Goal: Learn about a topic

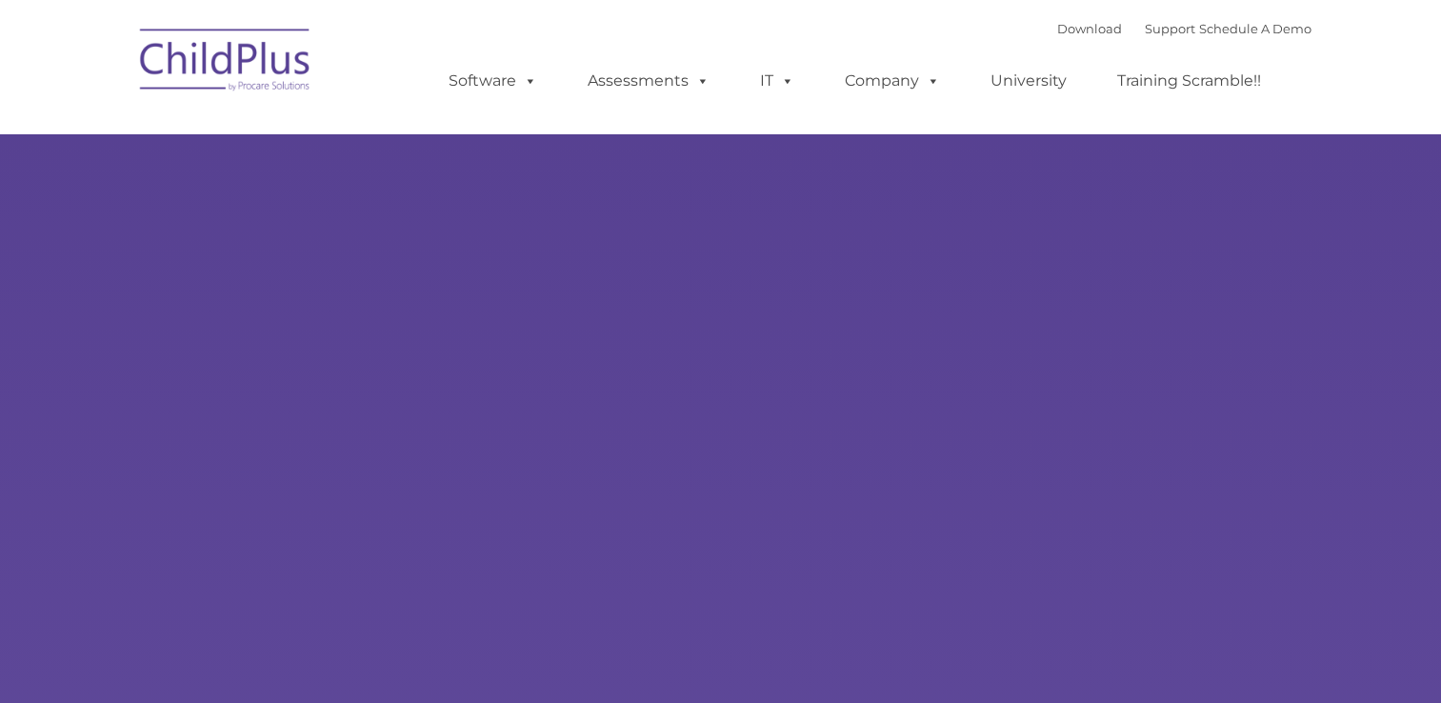
select select "MEDIUM"
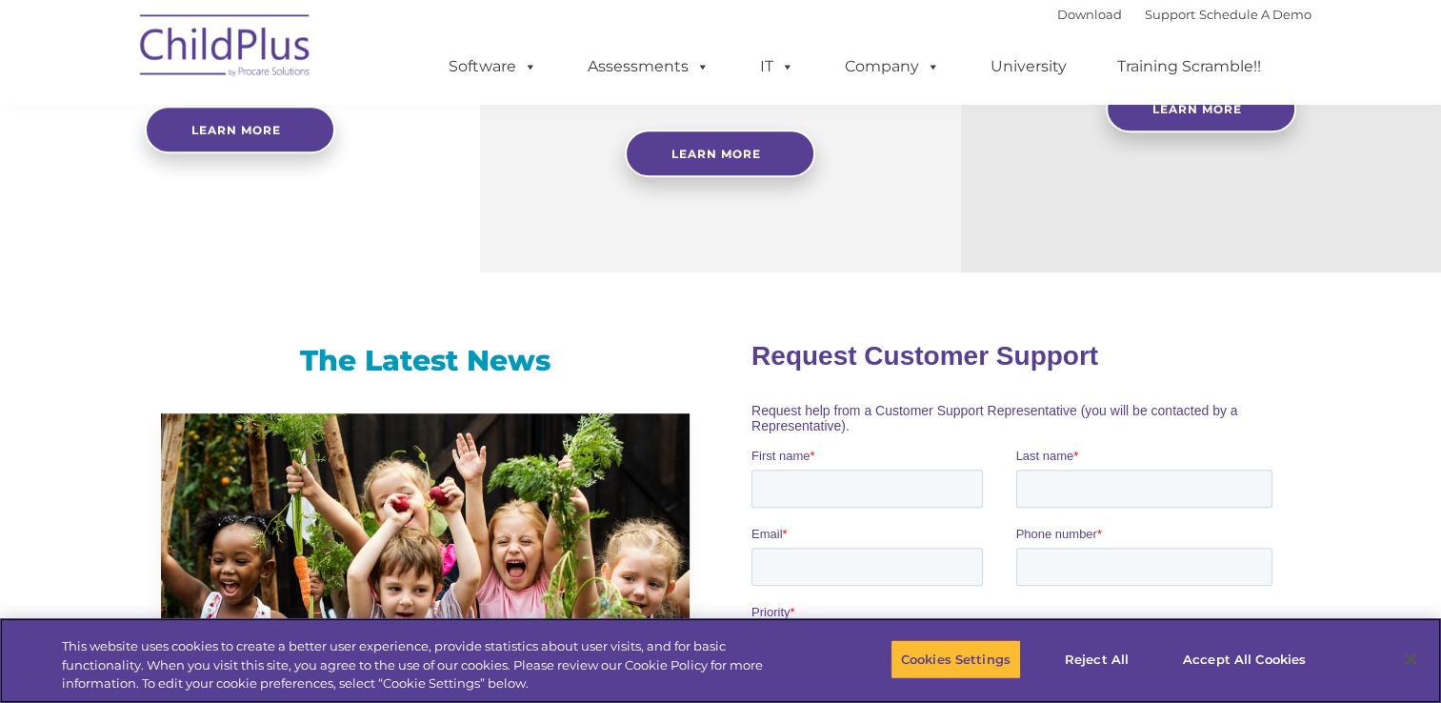
scroll to position [986, 0]
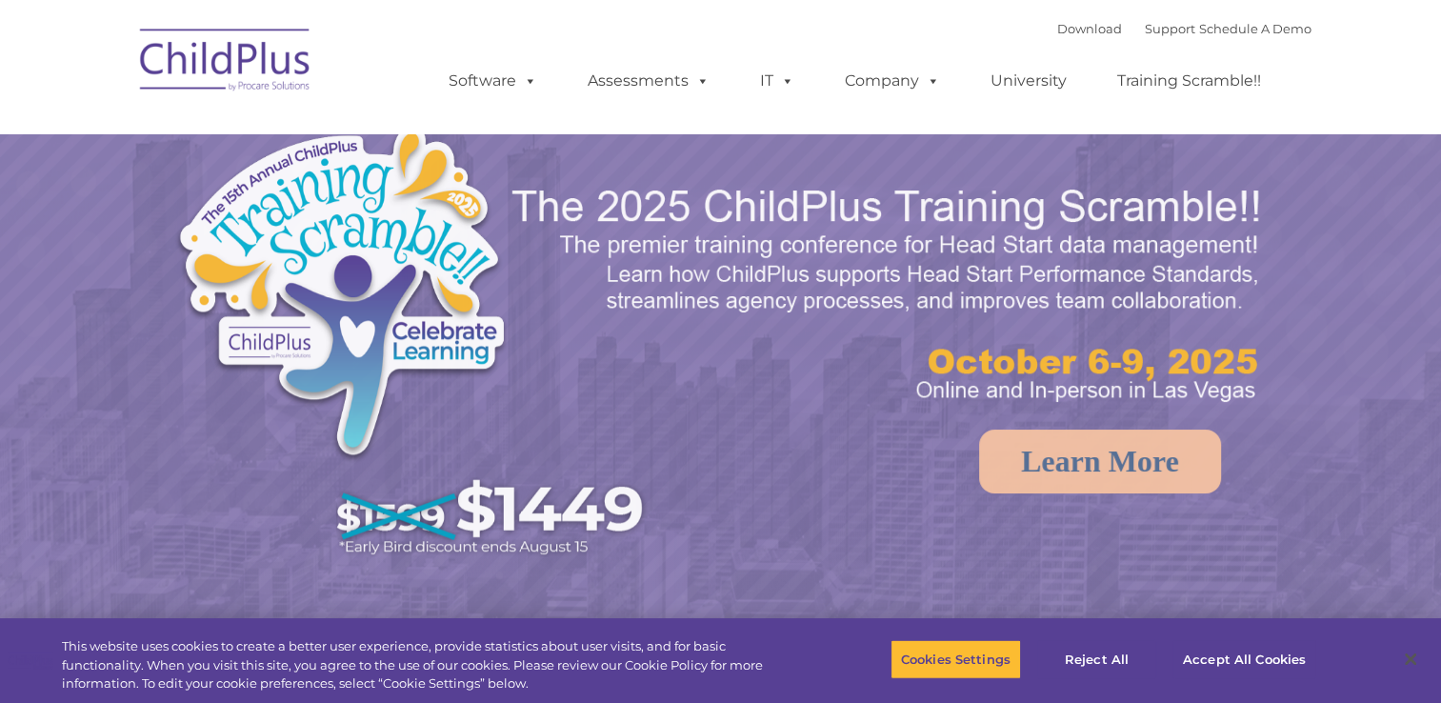
select select "MEDIUM"
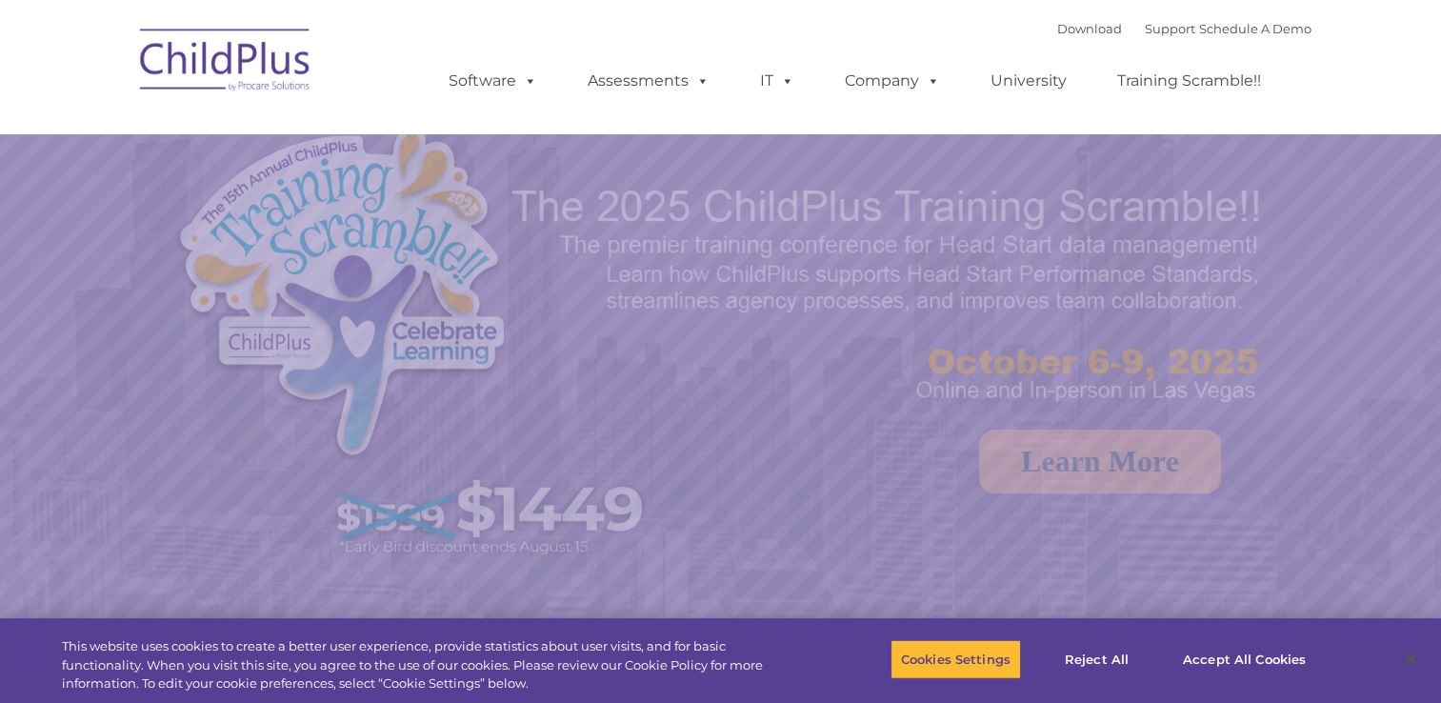
select select "MEDIUM"
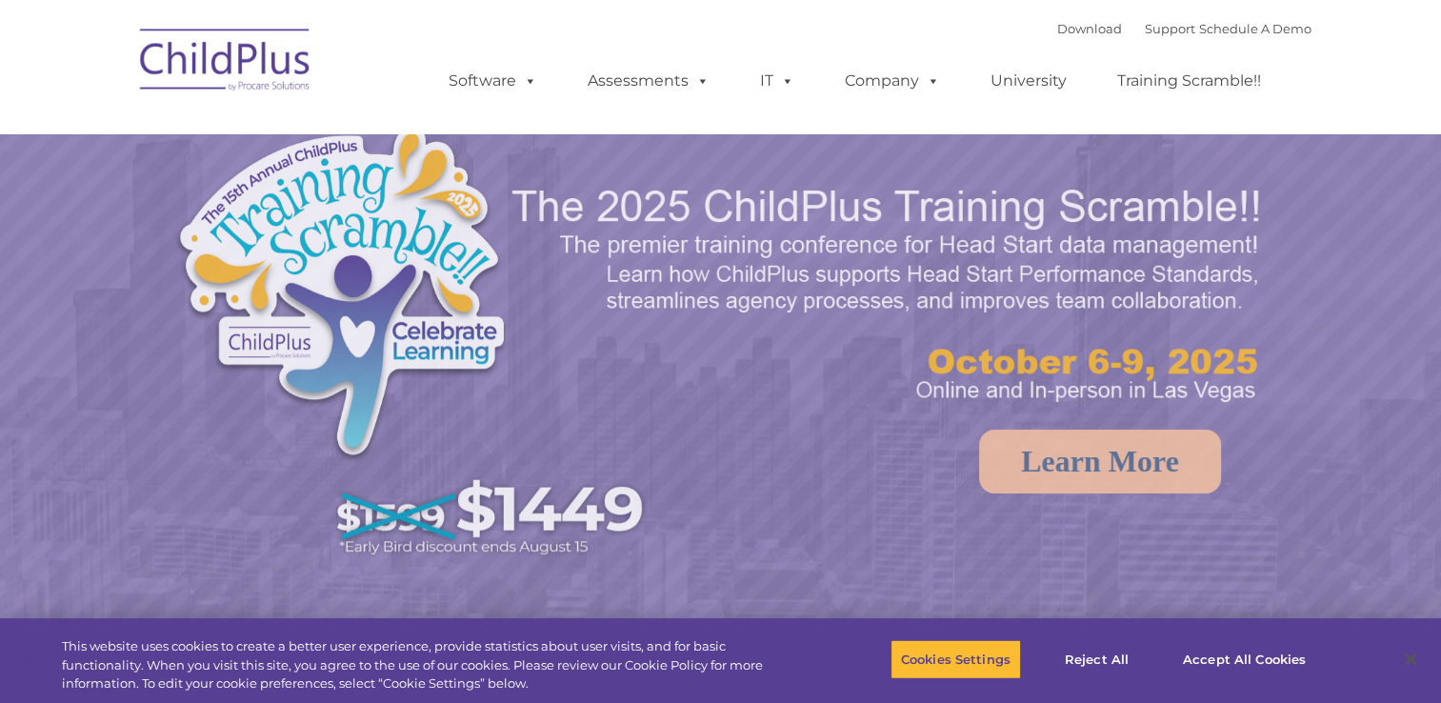
select select "MEDIUM"
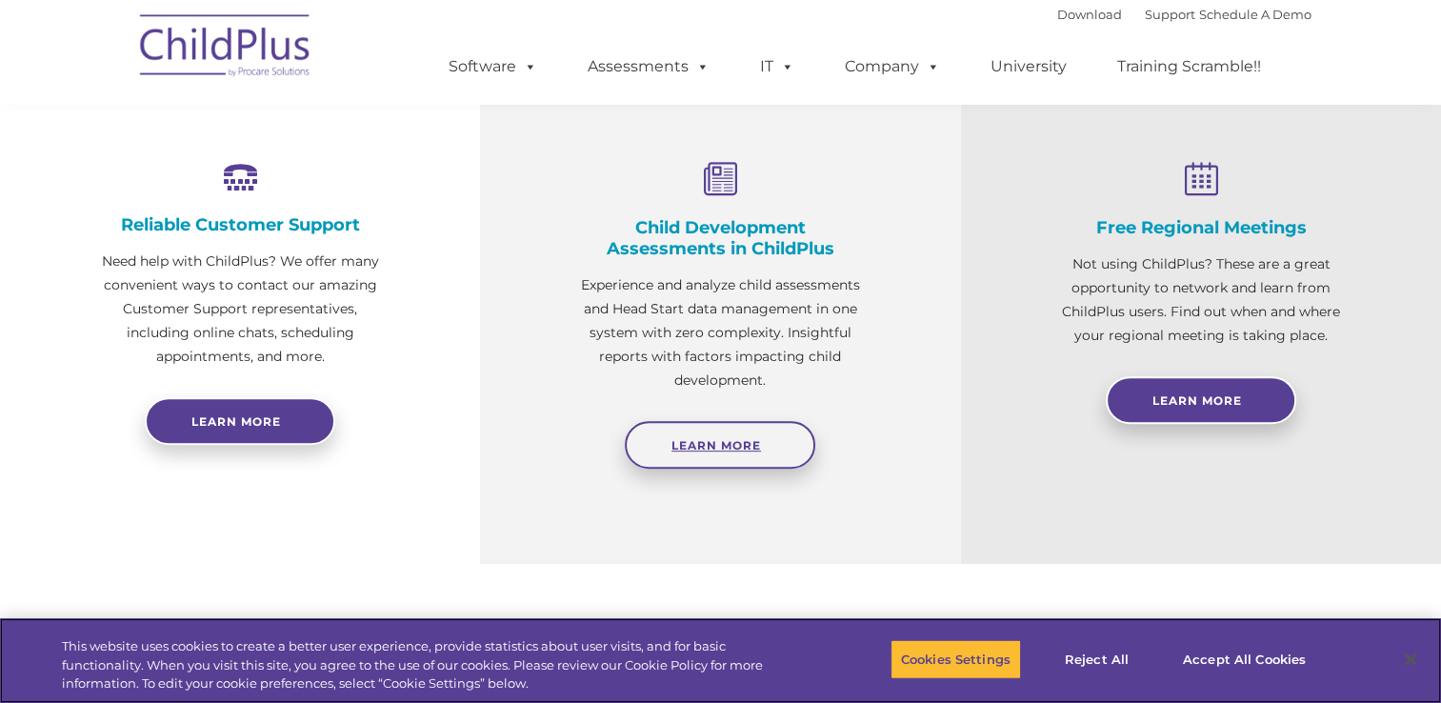
scroll to position [696, 0]
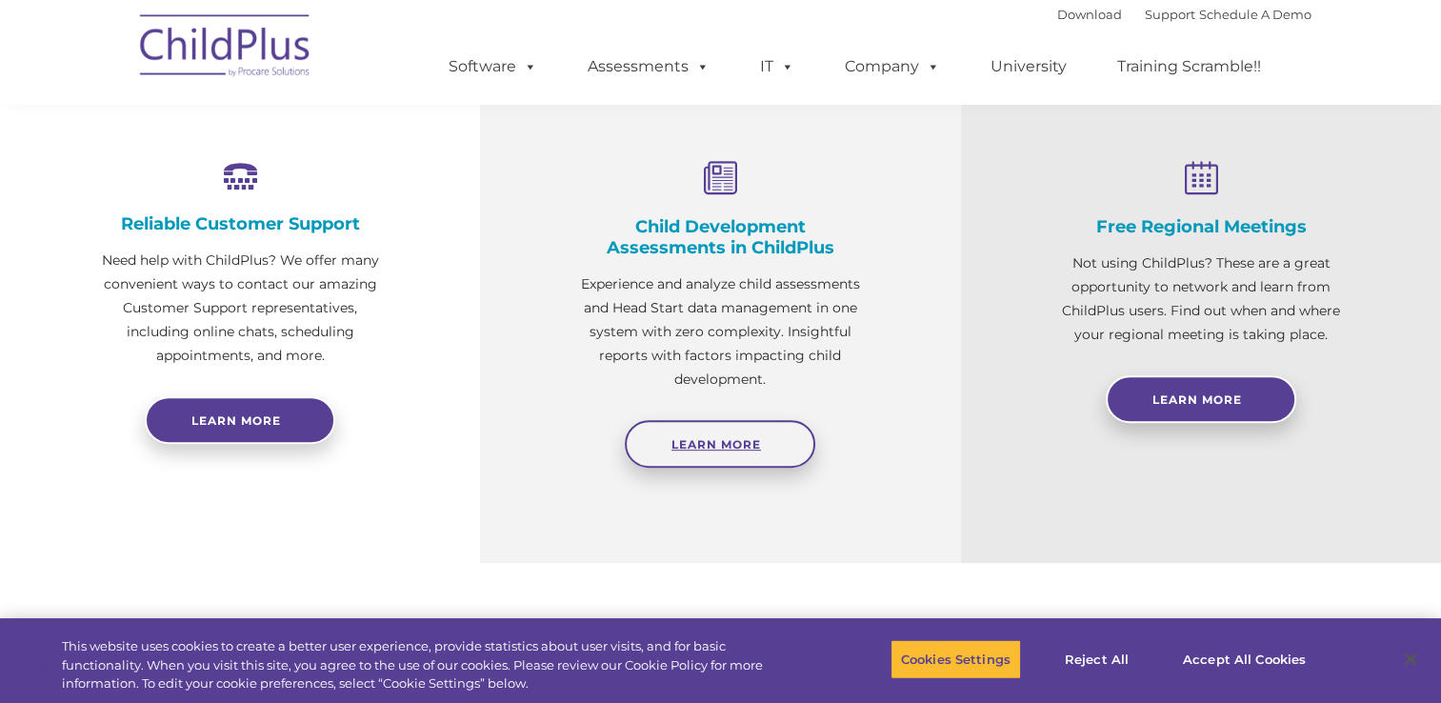
click at [737, 438] on span "Learn More" at bounding box center [716, 444] width 90 height 14
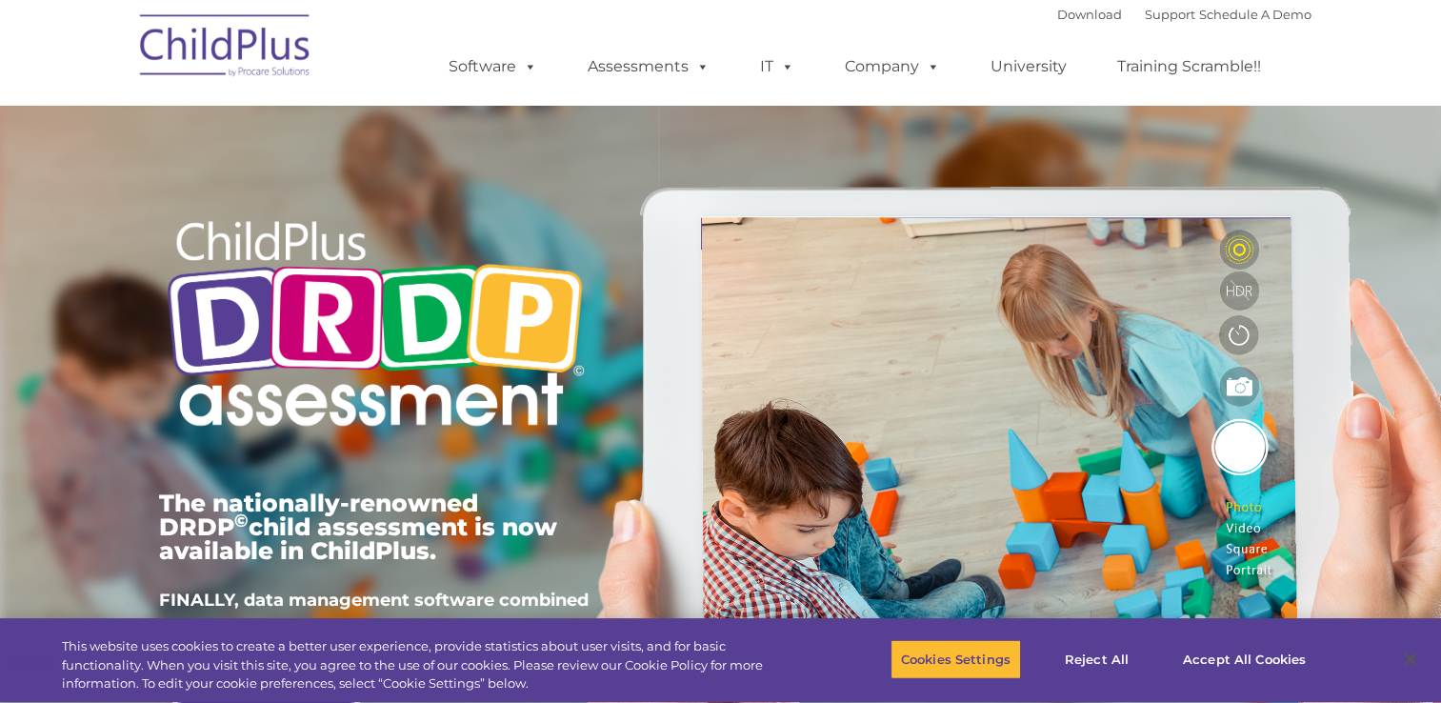
type input ""
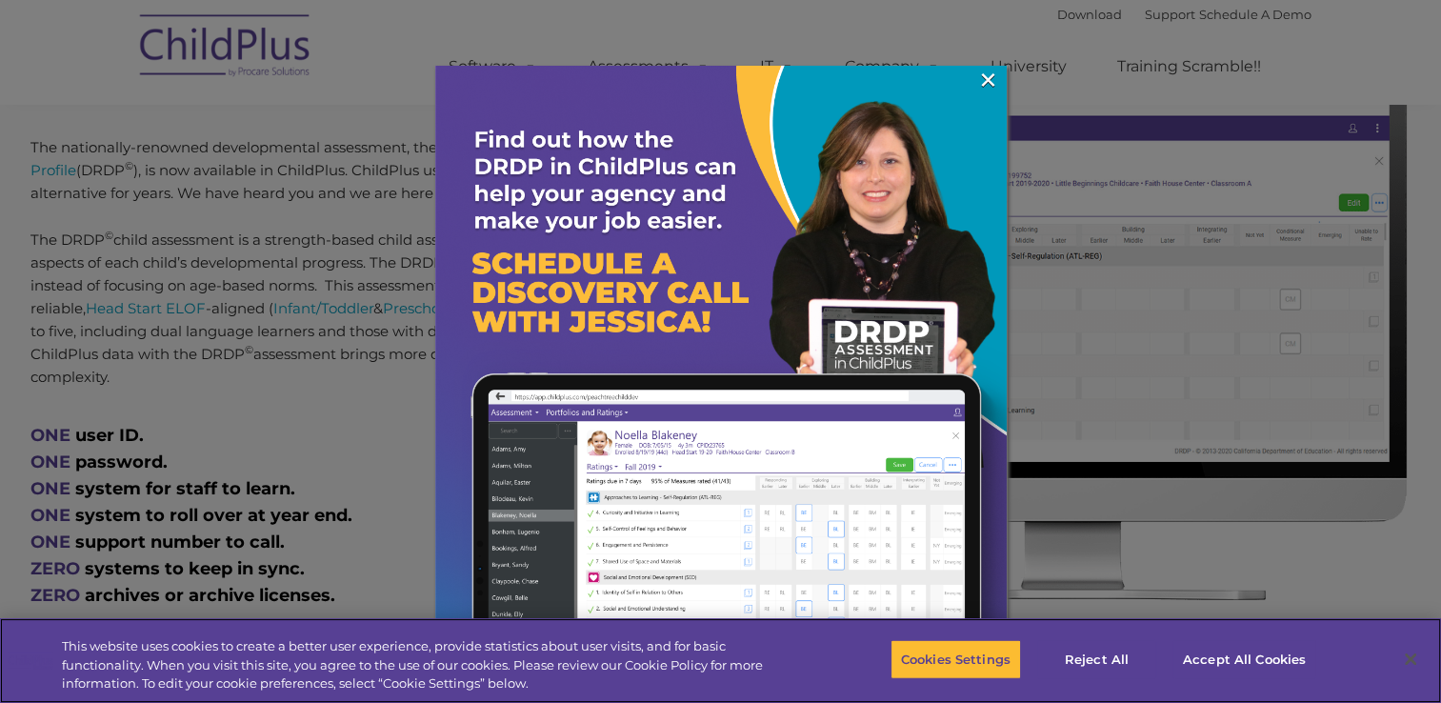
scroll to position [796, 0]
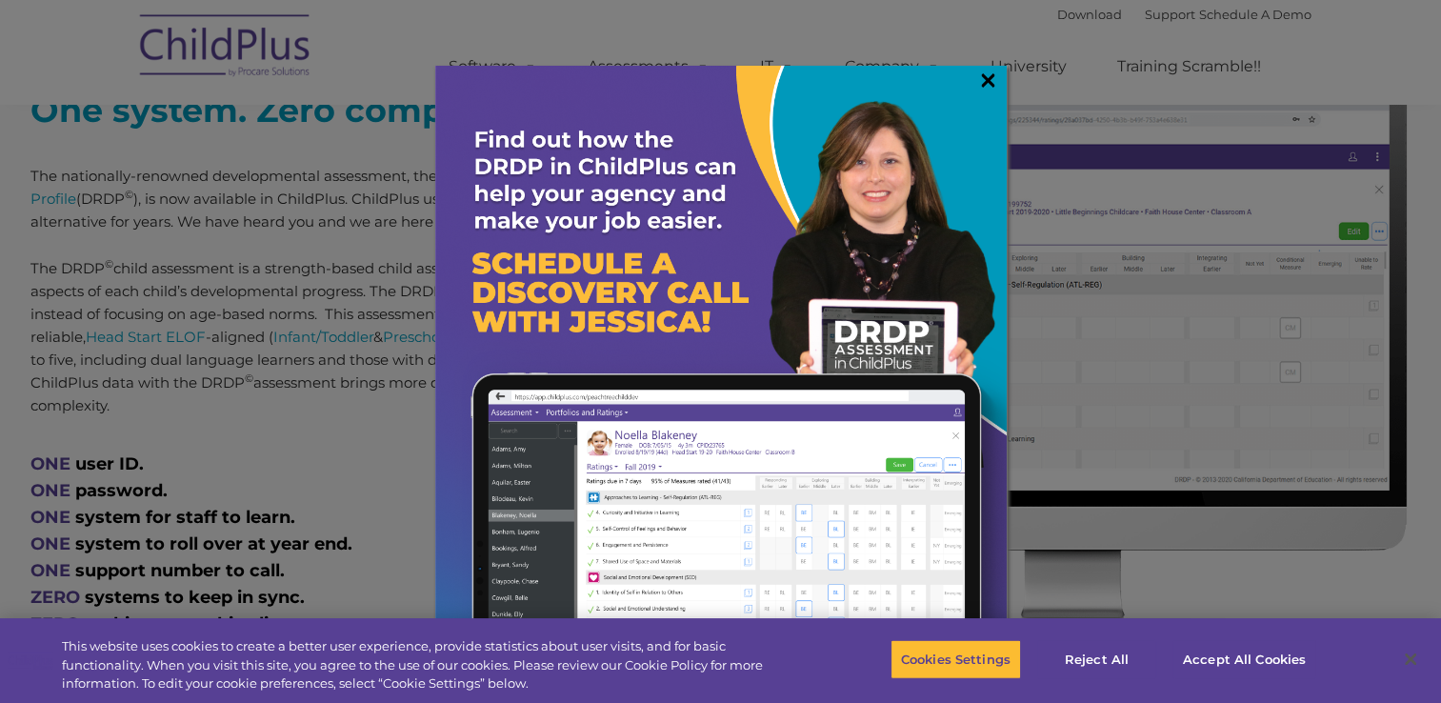
click at [982, 81] on link "×" at bounding box center [988, 79] width 22 height 19
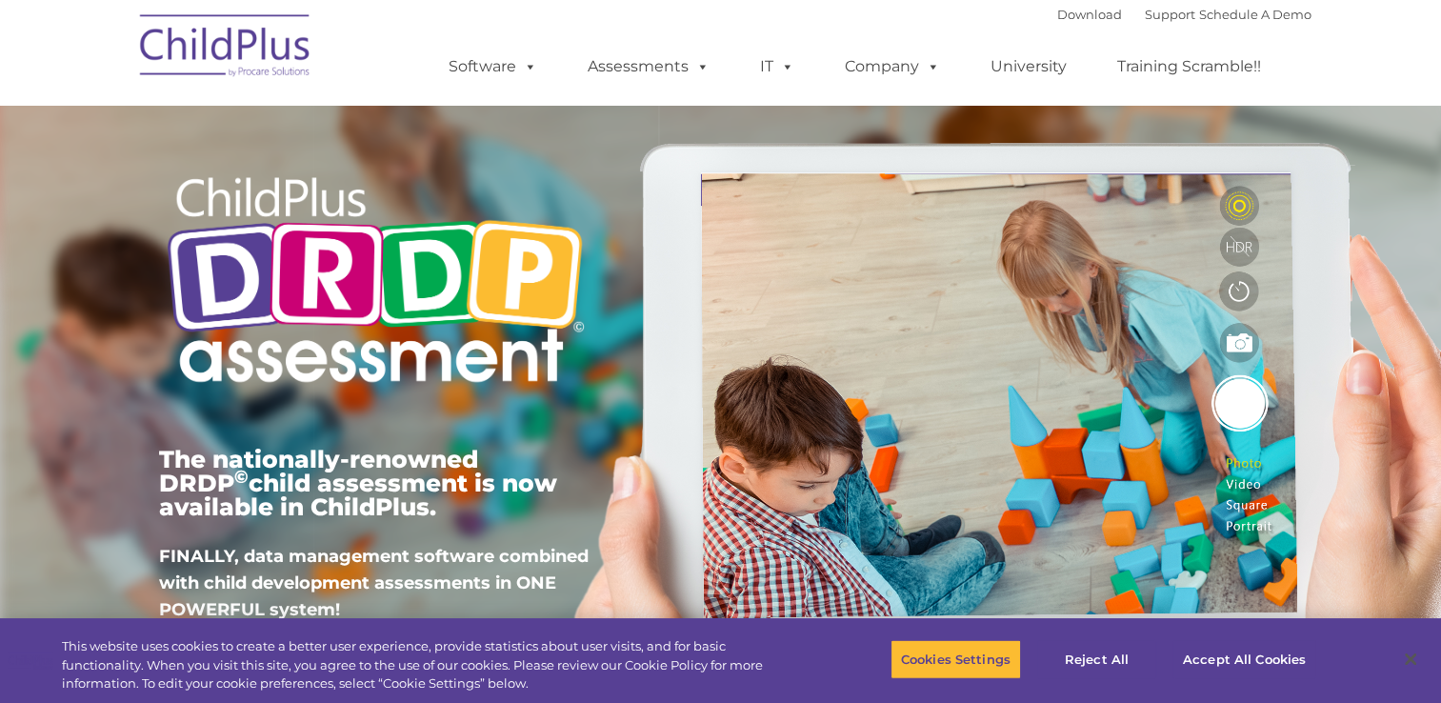
scroll to position [0, 0]
